Goal: Obtain resource: Download file/media

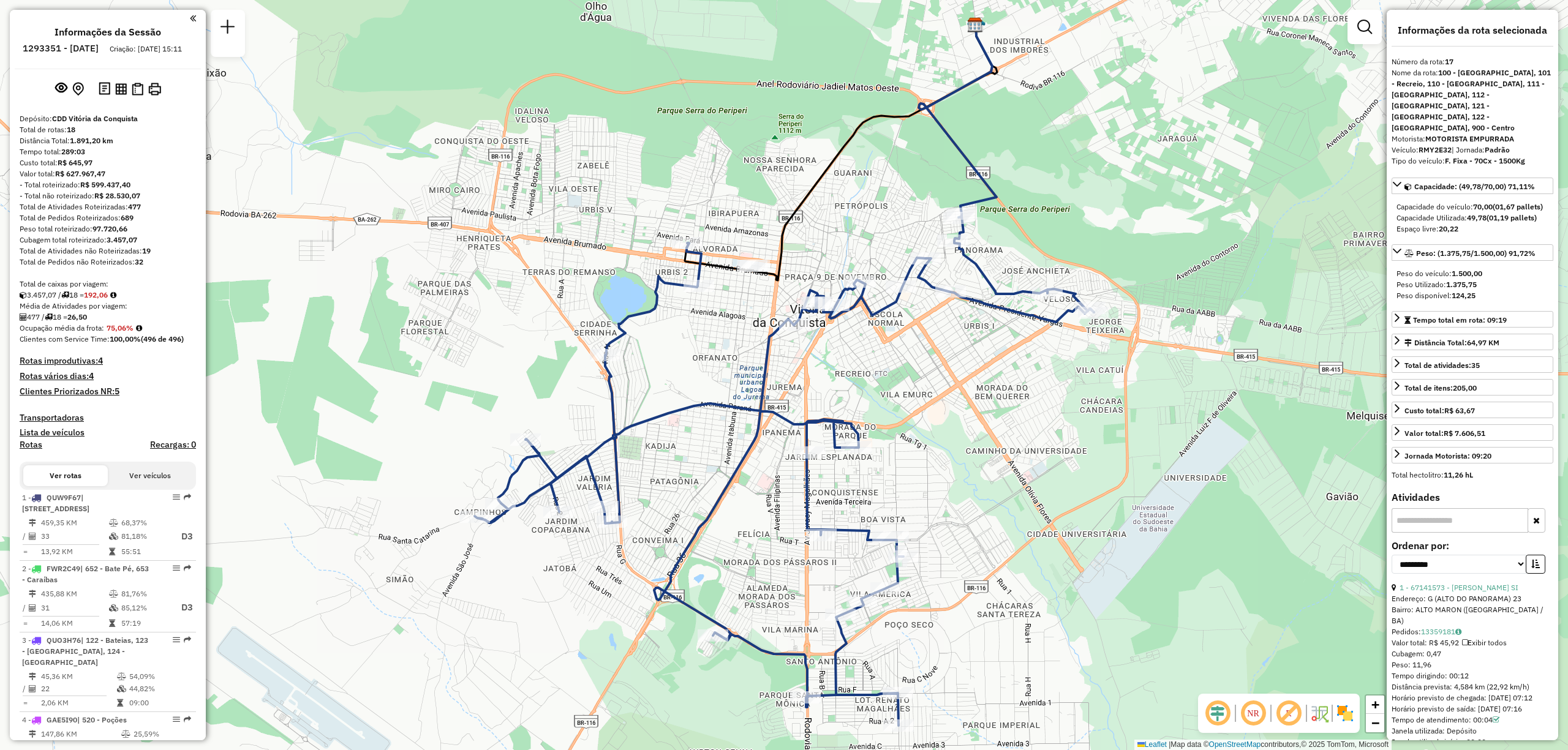
select select "**********"
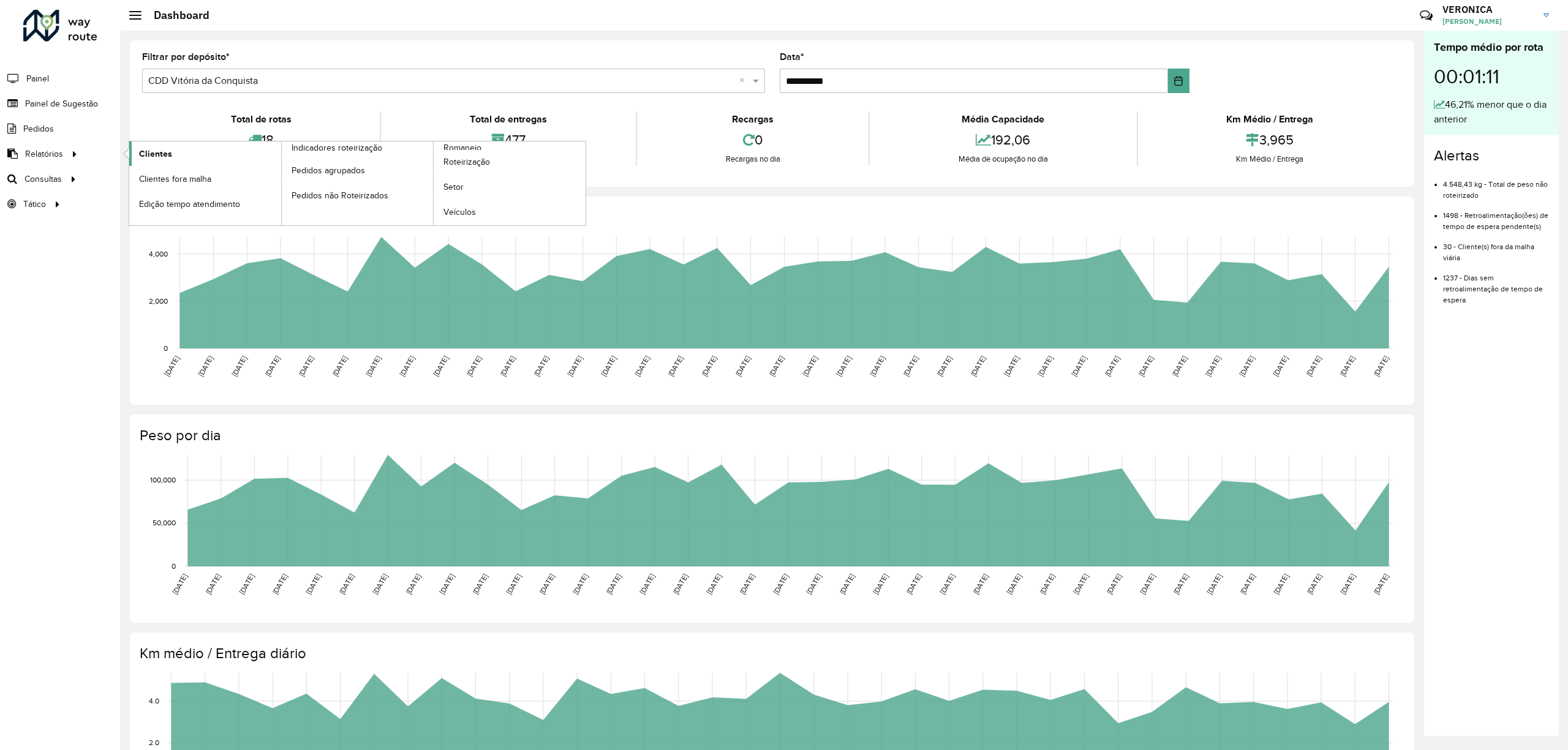
click at [173, 151] on link "Clientes" at bounding box center [206, 153] width 152 height 24
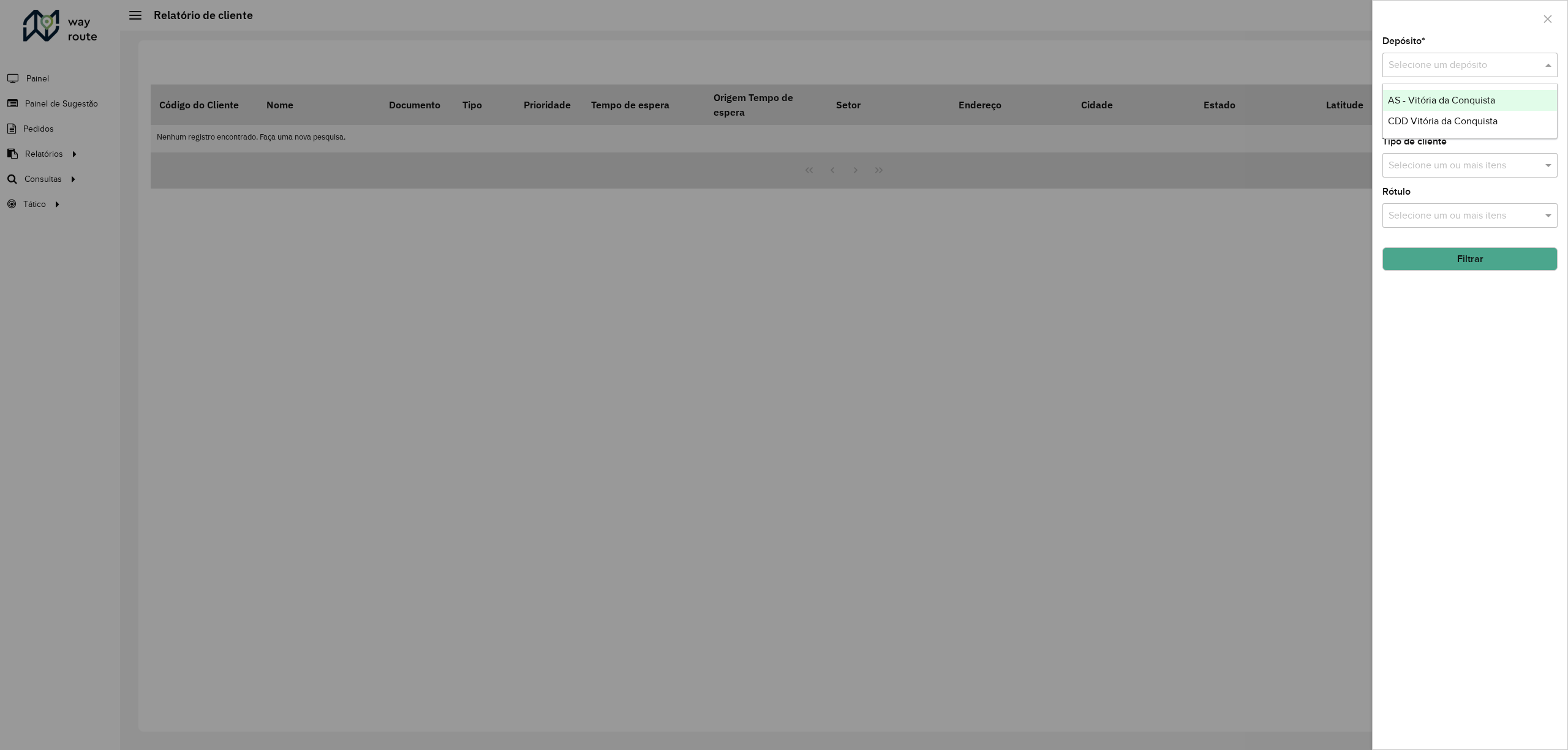
click at [1488, 59] on input "text" at bounding box center [1458, 65] width 138 height 15
click at [1443, 119] on span "CDD Vitória da Conquista" at bounding box center [1443, 120] width 109 height 10
click at [1465, 120] on input "text" at bounding box center [1464, 116] width 157 height 15
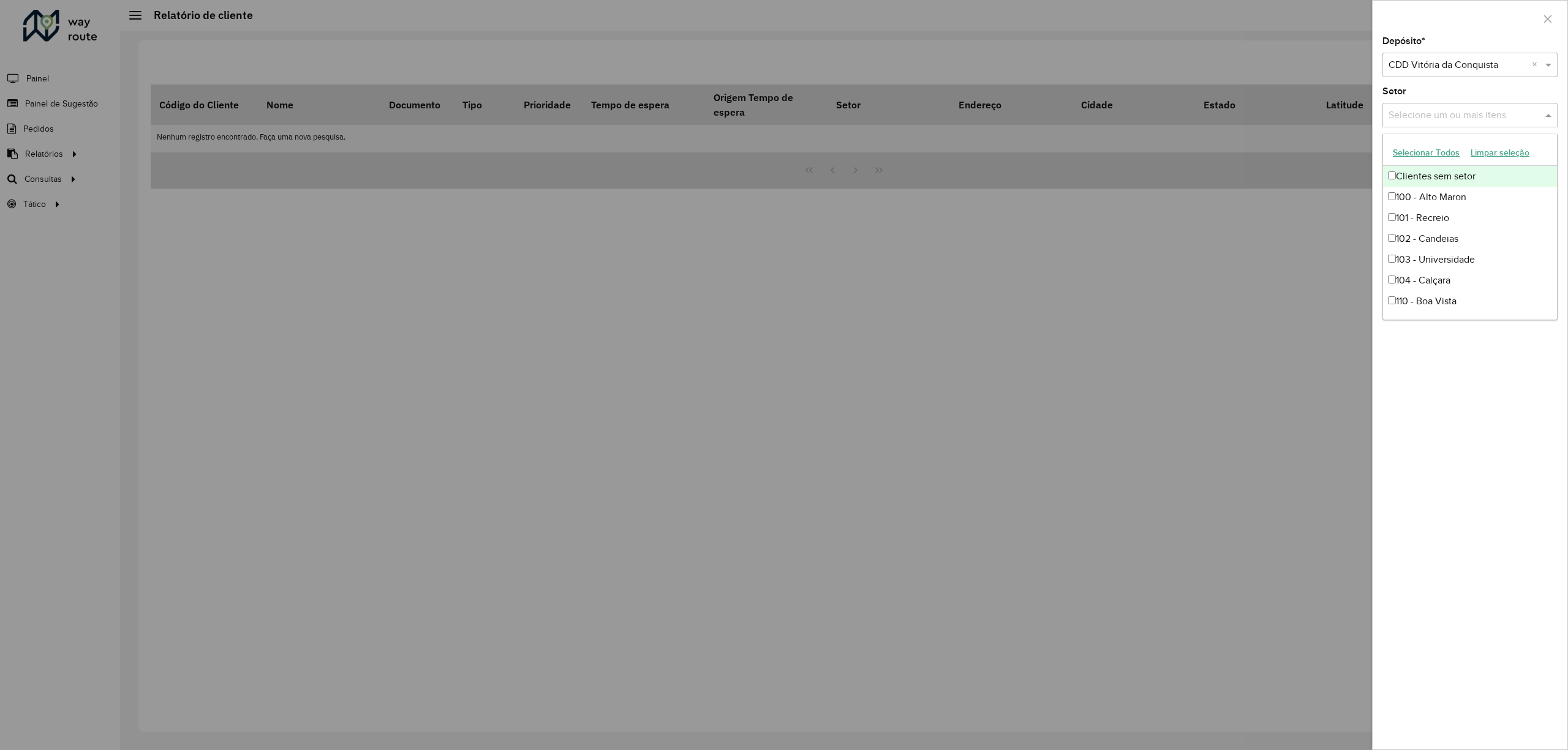
click at [1434, 152] on button "Selecionar Todos" at bounding box center [1426, 152] width 78 height 19
click at [1461, 424] on div "Depósito * Selecione um depósito × CDD Vitória da Conquista × Setor Selecione u…" at bounding box center [1470, 393] width 194 height 713
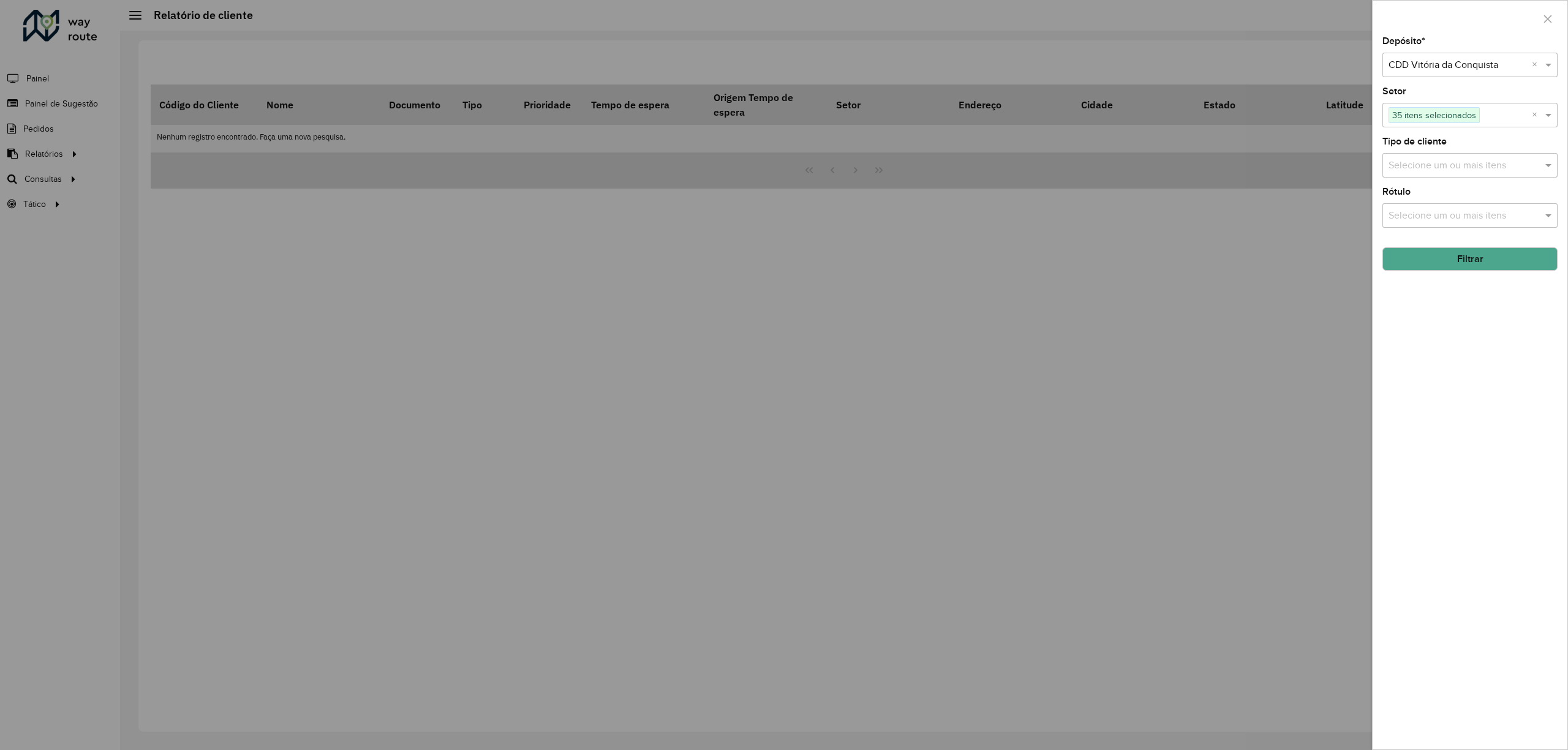
click at [1427, 165] on input "text" at bounding box center [1464, 165] width 157 height 15
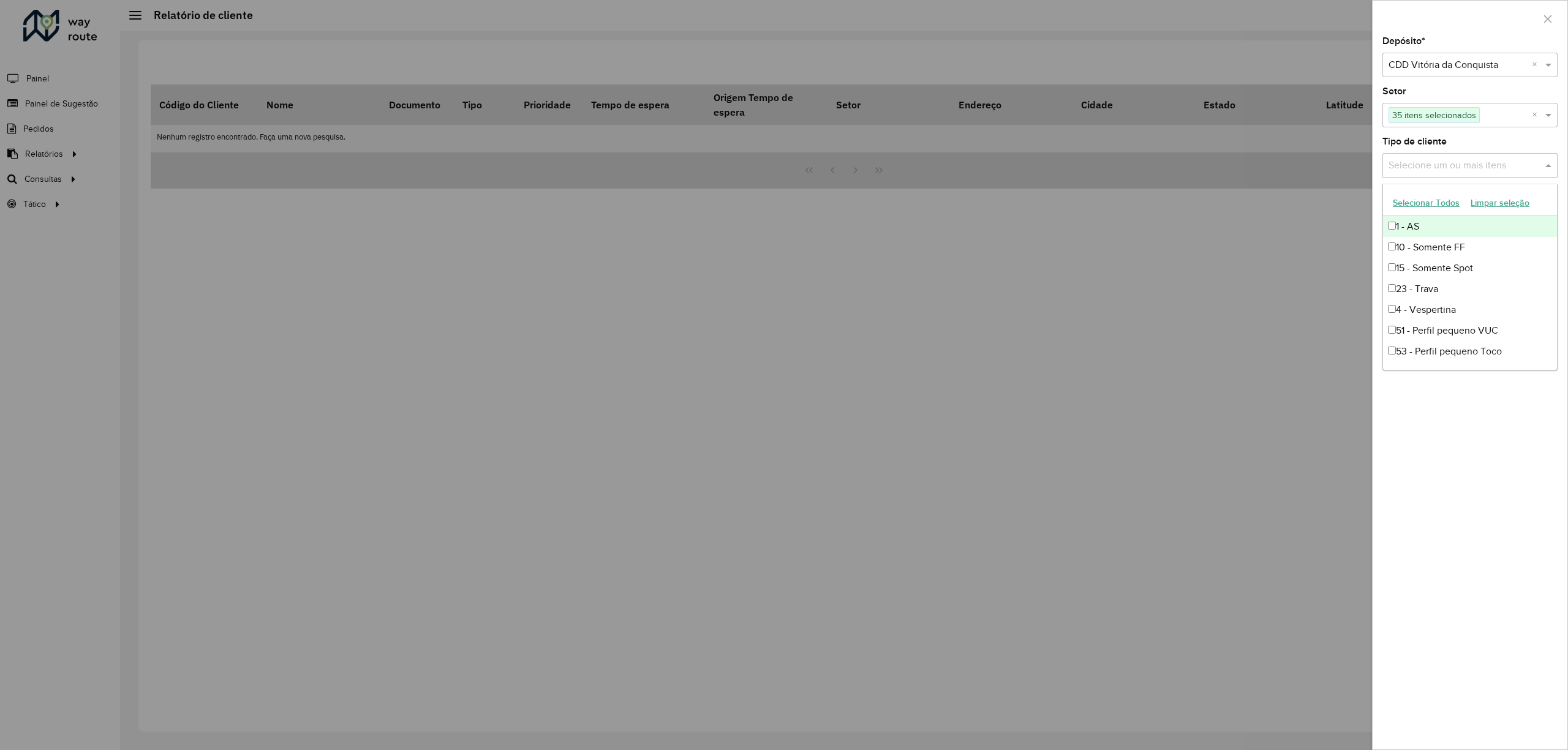
click at [1428, 201] on button "Selecionar Todos" at bounding box center [1426, 203] width 78 height 19
click at [1502, 408] on div "Depósito * Selecione um depósito × CDD Vitória da Conquista × Setor Selecione u…" at bounding box center [1470, 393] width 194 height 713
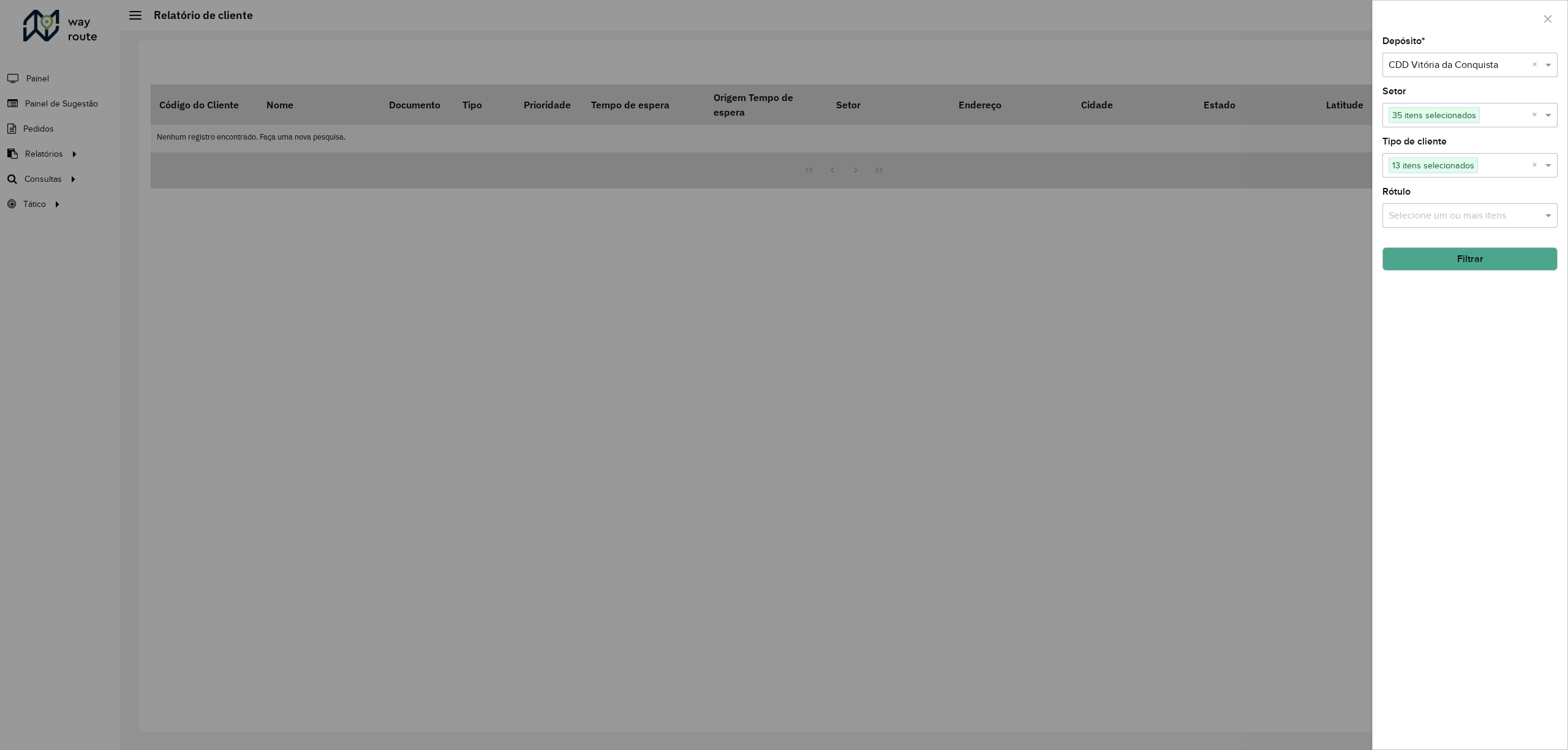
click at [1461, 213] on input "text" at bounding box center [1464, 216] width 157 height 15
click at [1441, 246] on button "Selecionar Todos" at bounding box center [1426, 252] width 78 height 19
click at [1524, 504] on div "Depósito * Selecione um depósito × CDD Vitória da Conquista × Setor Selecione u…" at bounding box center [1470, 393] width 194 height 713
click at [1468, 268] on button "Filtrar" at bounding box center [1470, 259] width 175 height 24
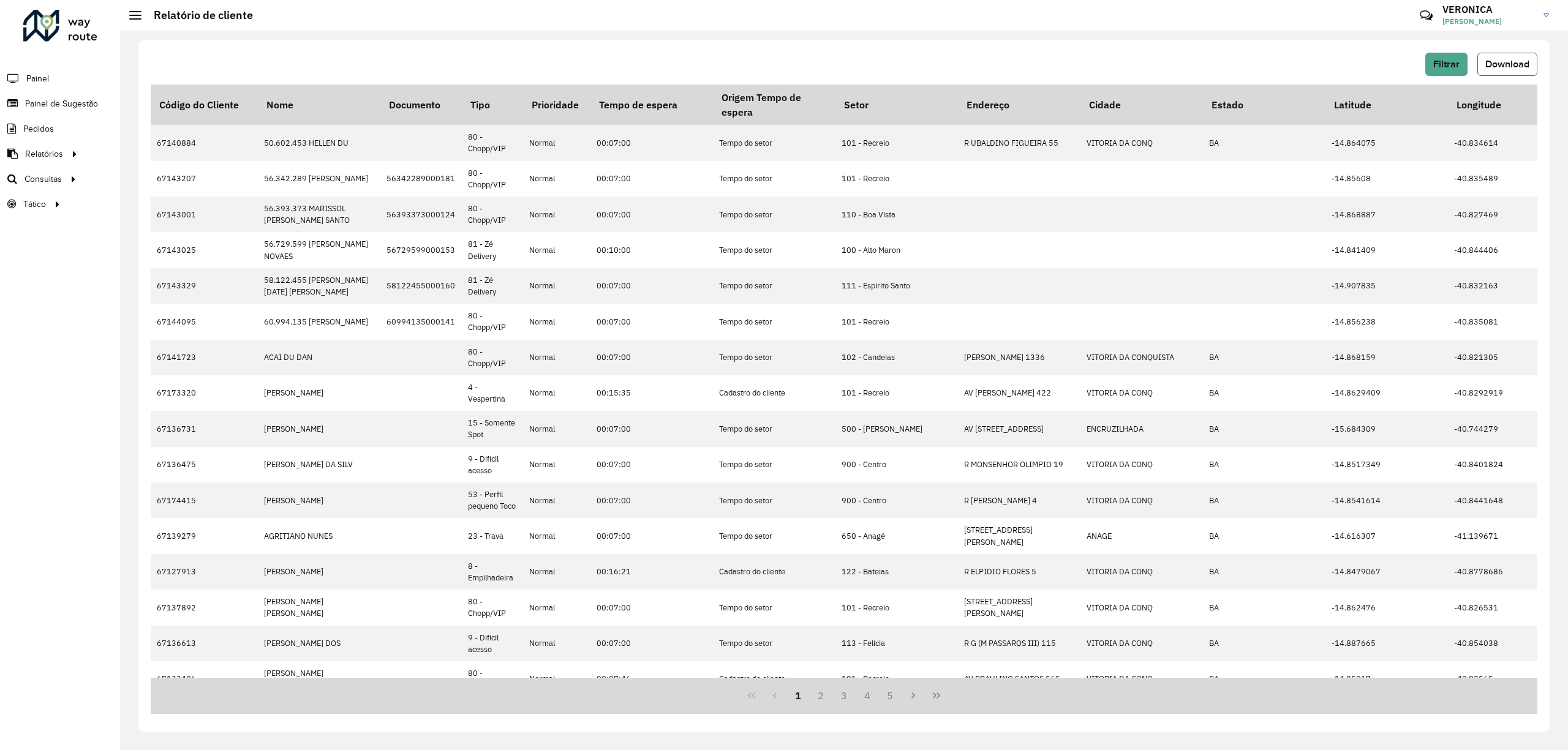
click at [1504, 62] on span "Download" at bounding box center [1508, 64] width 44 height 10
